Goal: Find specific page/section: Find specific page/section

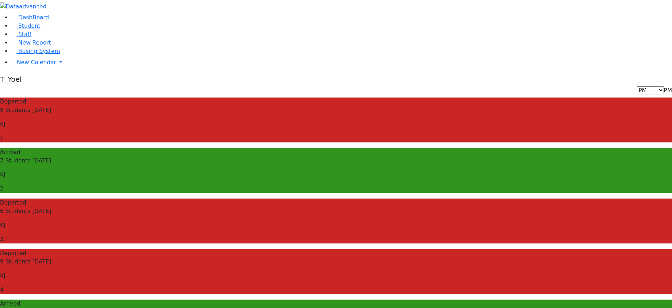
scroll to position [34, 0]
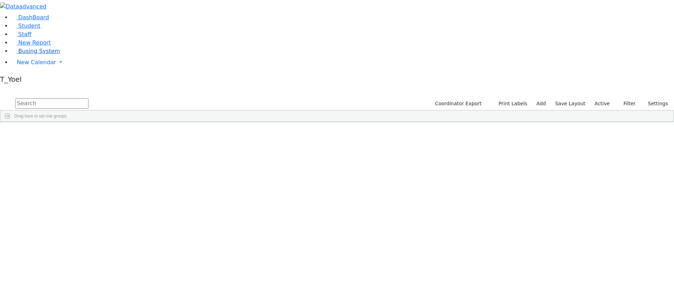
click at [35, 54] on link "Busing System" at bounding box center [35, 51] width 49 height 7
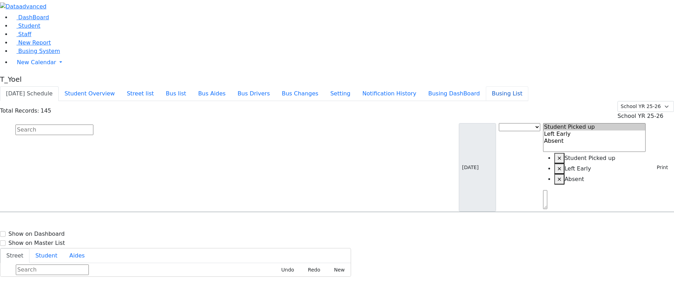
click at [521, 86] on button "Busing List" at bounding box center [507, 93] width 43 height 15
click at [476, 86] on button "Busing DashBoard" at bounding box center [455, 93] width 64 height 15
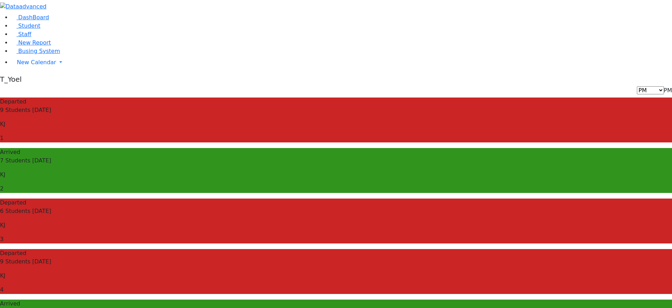
click at [664, 87] on span "PM" at bounding box center [668, 90] width 8 height 7
select select "3"
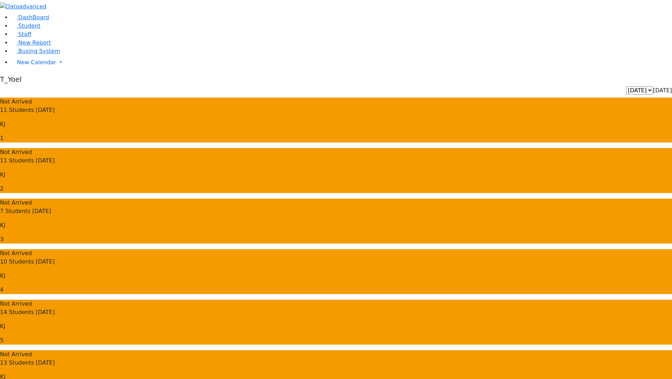
click at [53, 4] on use "button" at bounding box center [53, 4] width 0 height 0
